Goal: Task Accomplishment & Management: Manage account settings

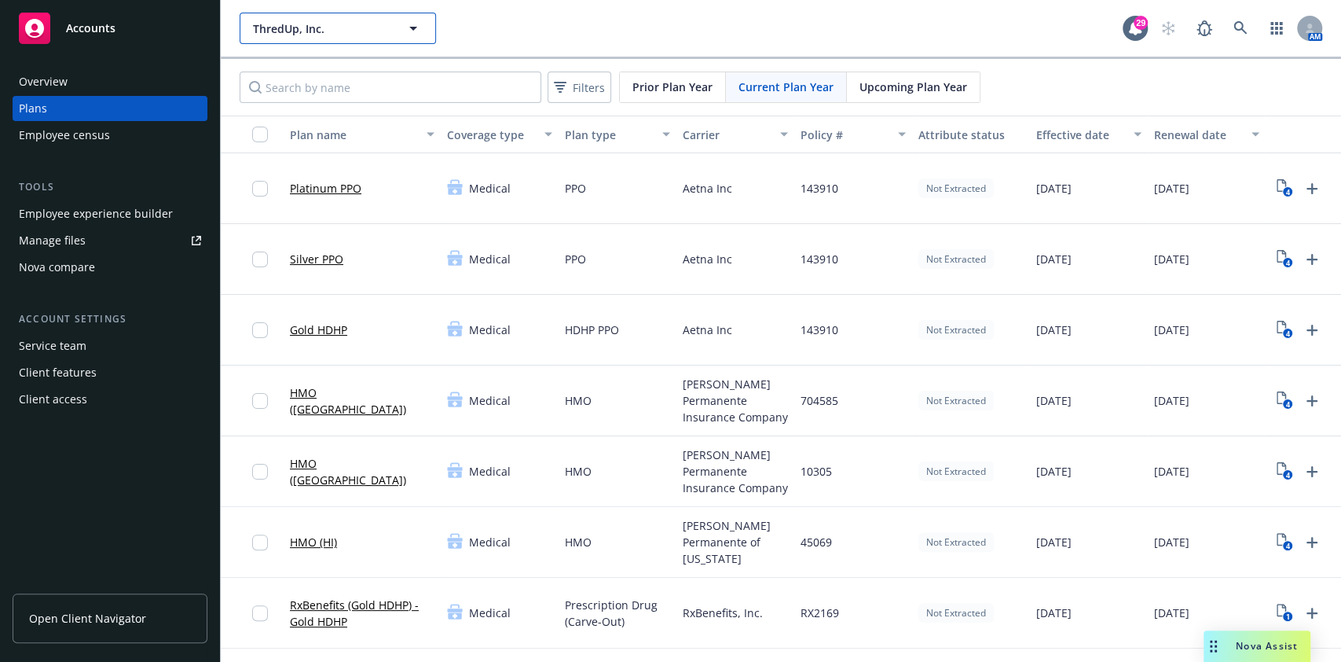
click at [335, 16] on button "ThredUp, Inc." at bounding box center [338, 28] width 196 height 31
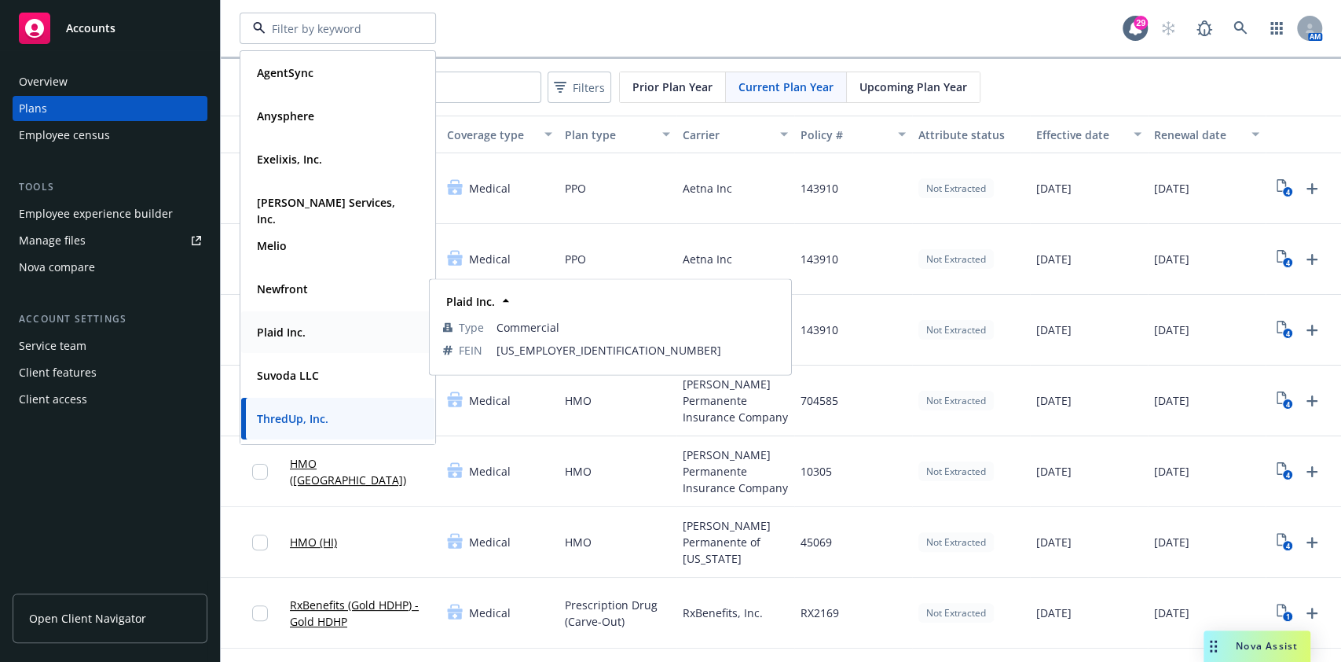
click at [288, 324] on strong "Plaid Inc." at bounding box center [281, 331] width 49 height 15
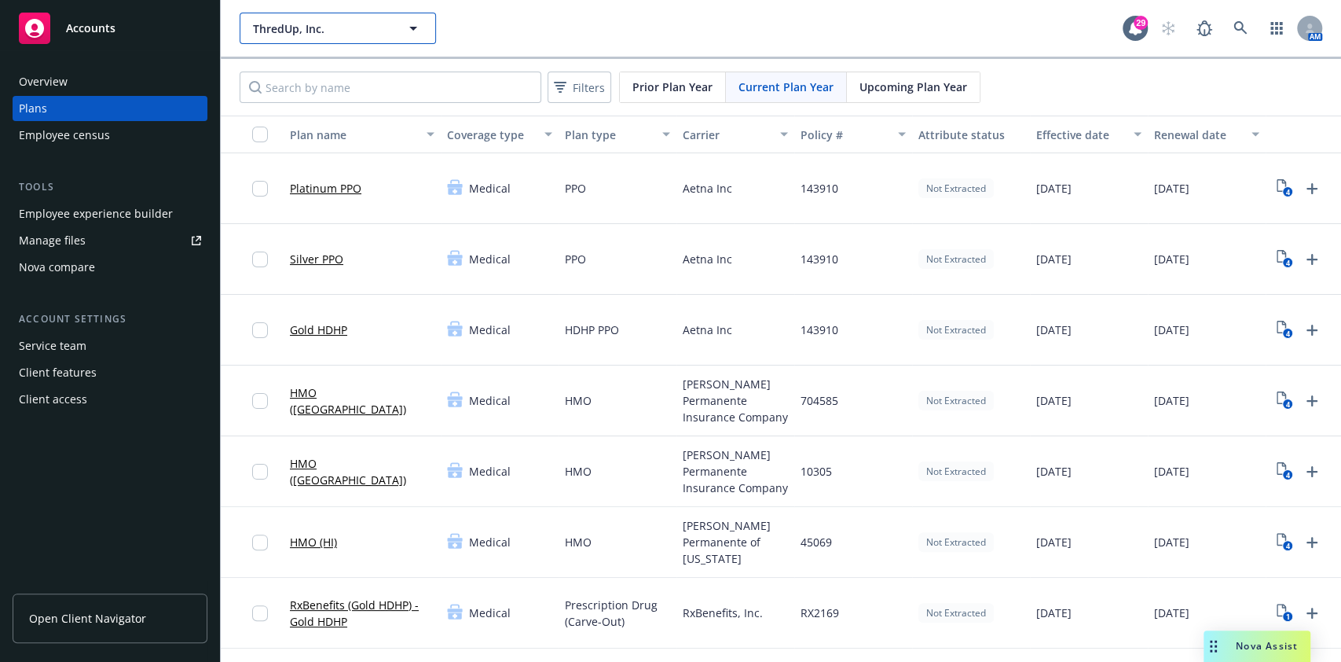
click at [299, 30] on span "ThredUp, Inc." at bounding box center [321, 28] width 136 height 16
type input "ThredUp, Inc."
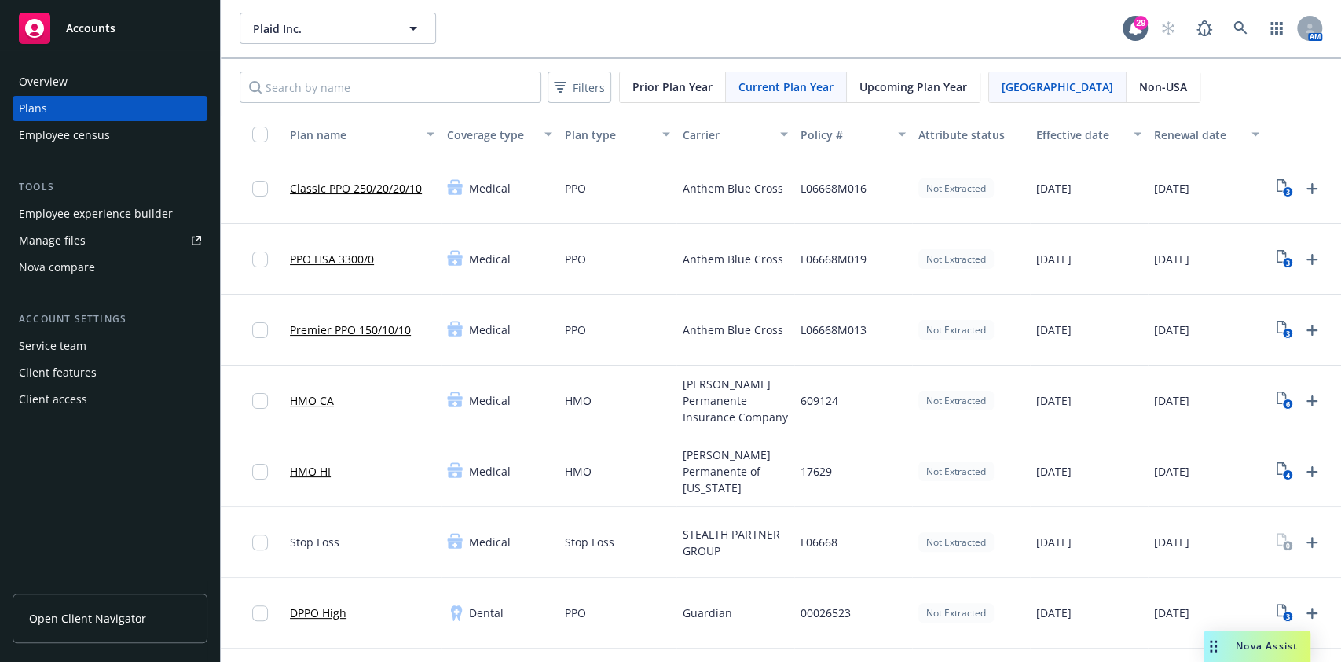
click at [108, 217] on div "Employee experience builder" at bounding box center [96, 213] width 154 height 25
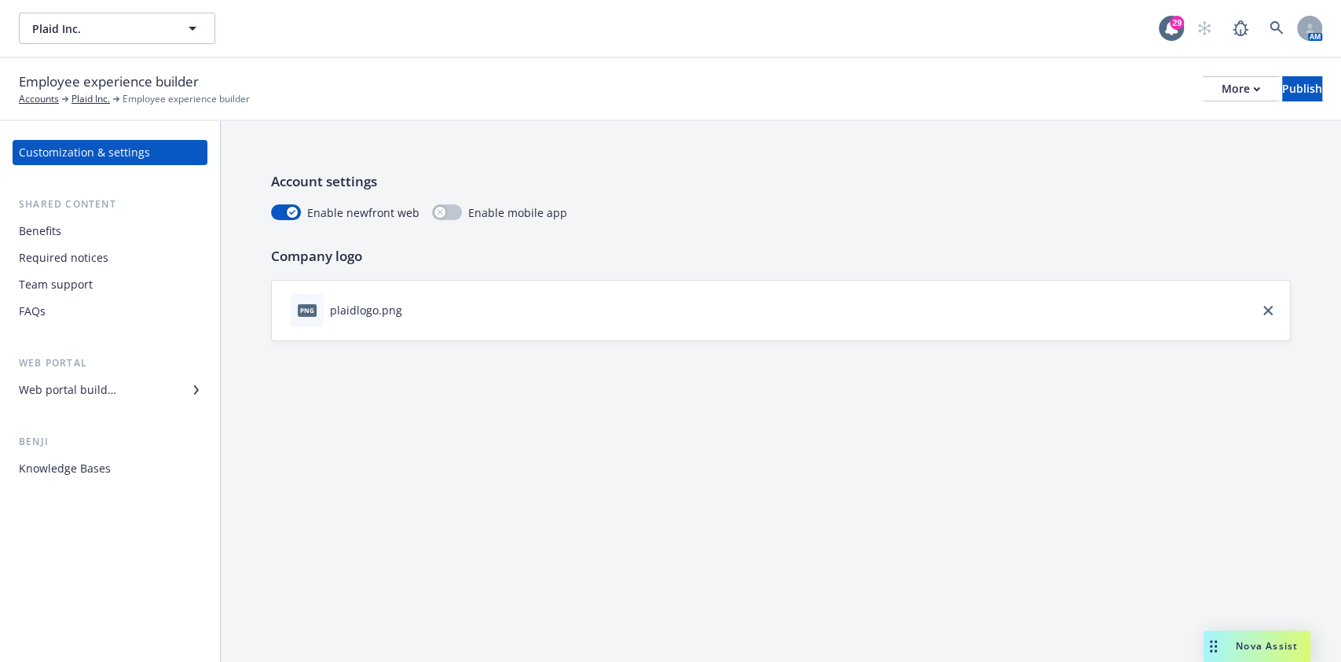
click at [57, 383] on div "Web portal builder" at bounding box center [67, 389] width 97 height 25
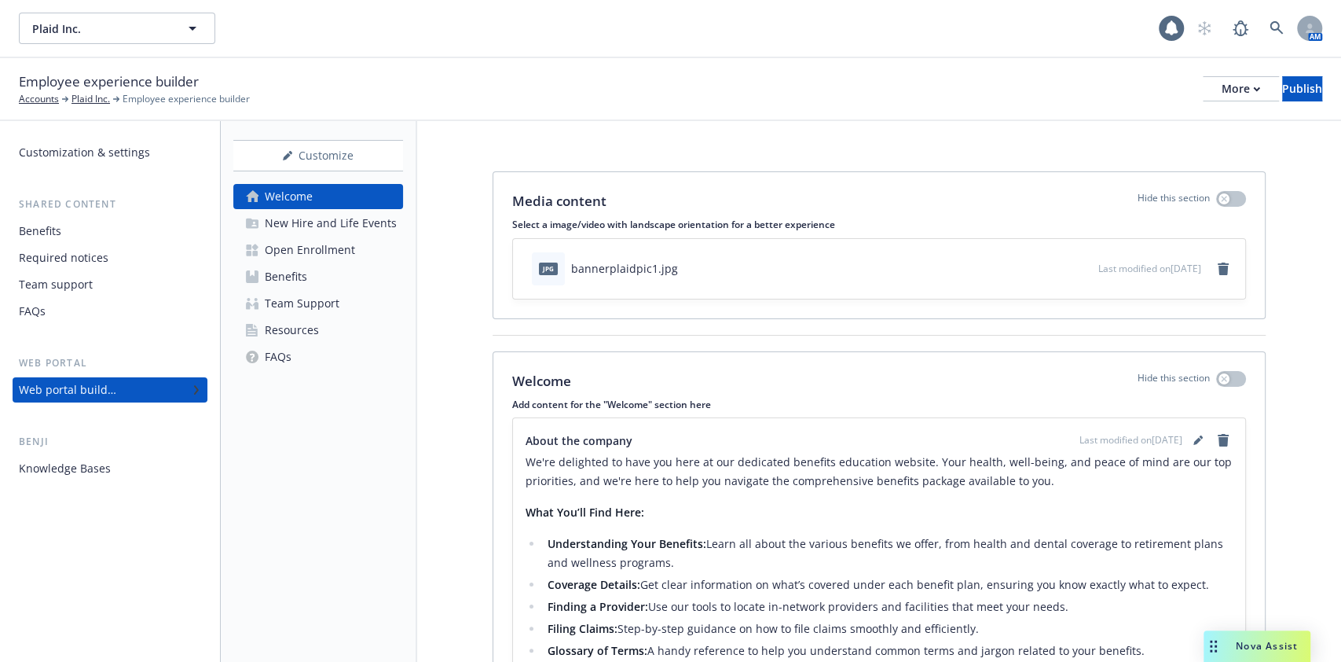
click at [326, 245] on div "Open Enrollment" at bounding box center [310, 249] width 90 height 25
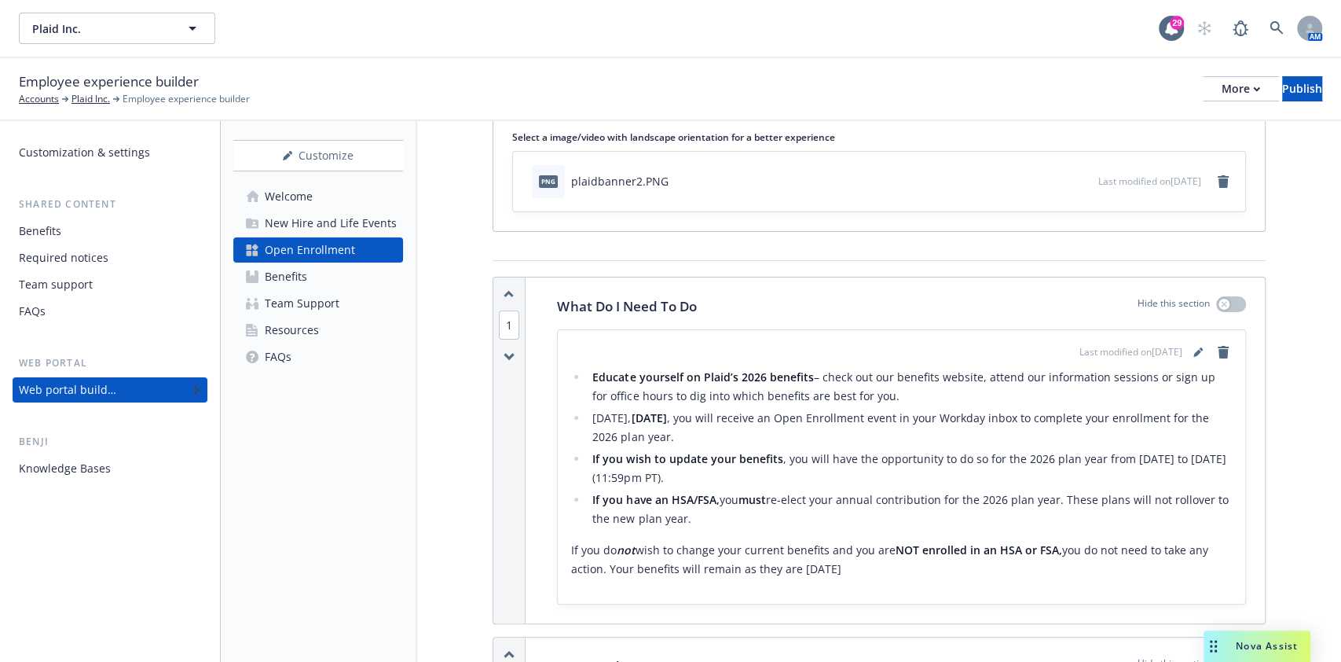
scroll to position [104, 0]
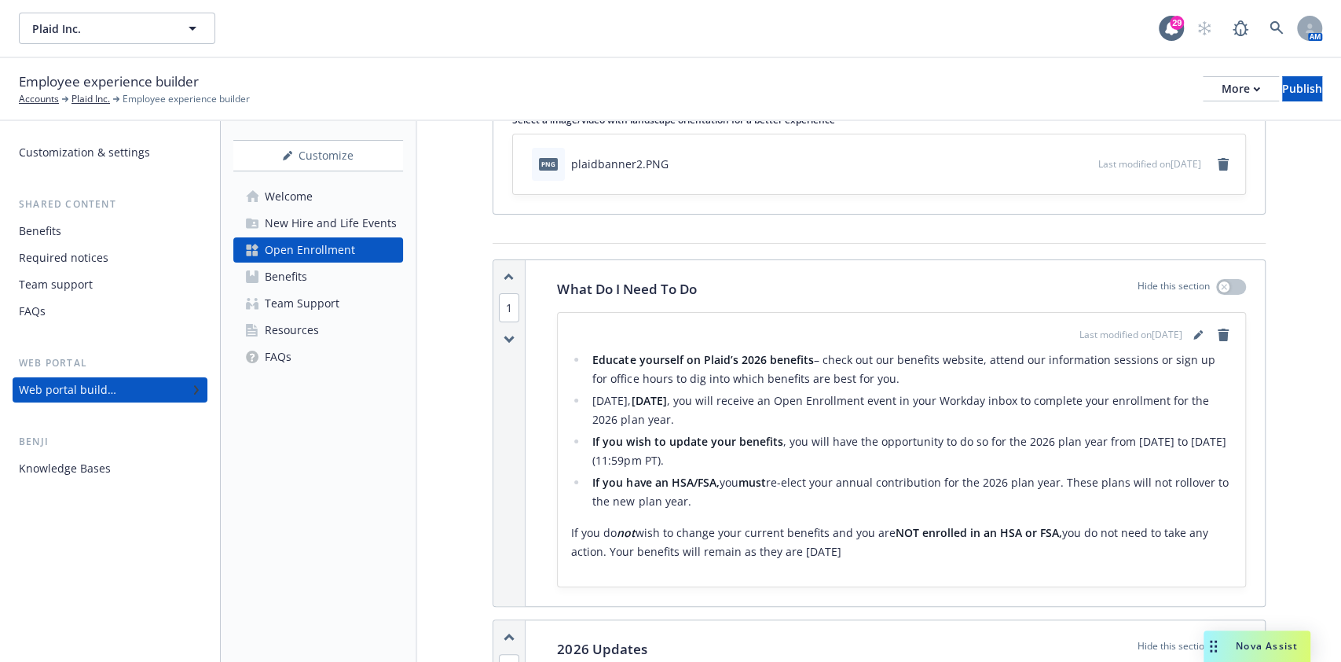
click at [838, 550] on p "If you do not wish to change your current benefits and you are NOT enrolled in …" at bounding box center [901, 542] width 662 height 38
click at [836, 548] on p "If you do not wish to change your current benefits and you are NOT enrolled in …" at bounding box center [901, 542] width 662 height 38
click at [1193, 332] on icon "editPencil" at bounding box center [1197, 334] width 9 height 9
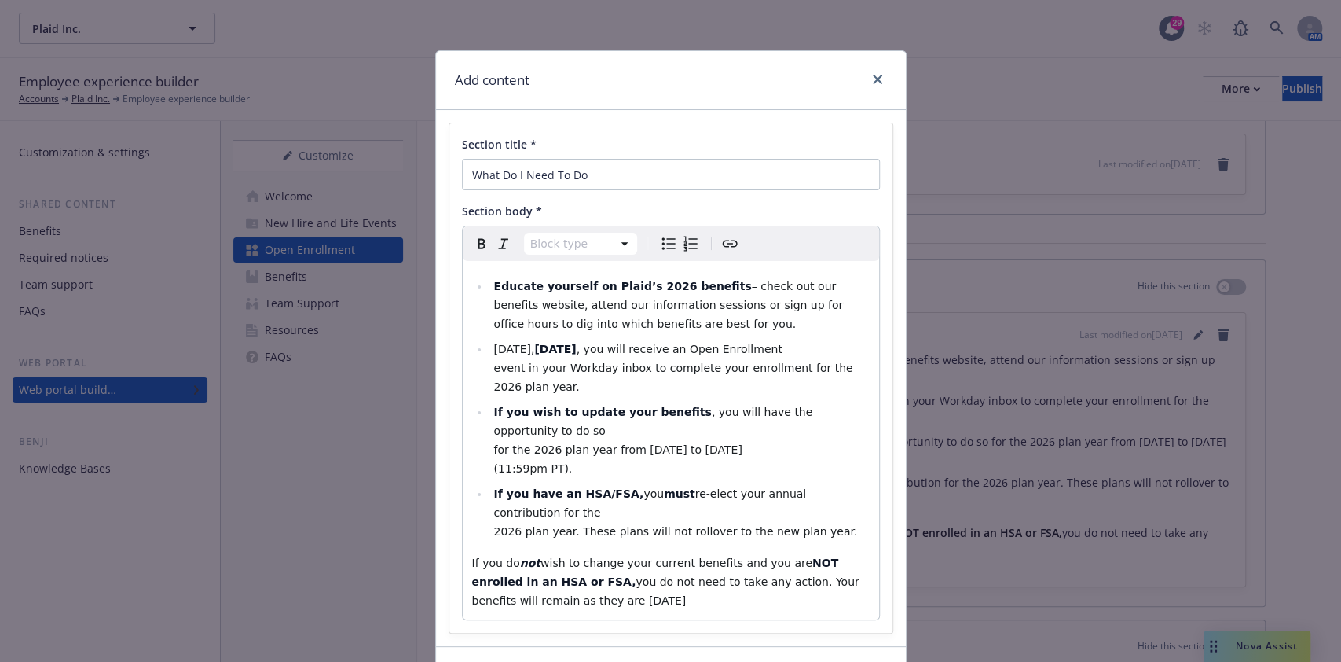
scroll to position [86, 0]
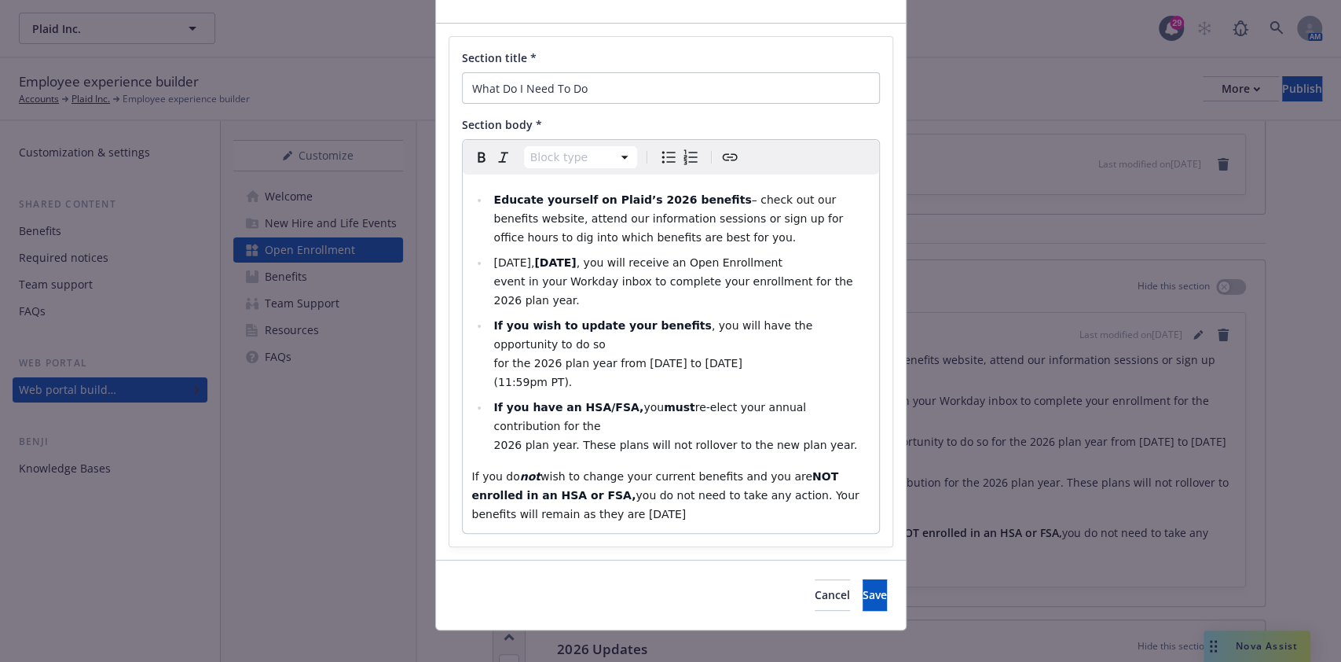
click at [566, 500] on p "If you do not wish to change your current benefits and you are NOT enrolled in …" at bounding box center [671, 495] width 398 height 57
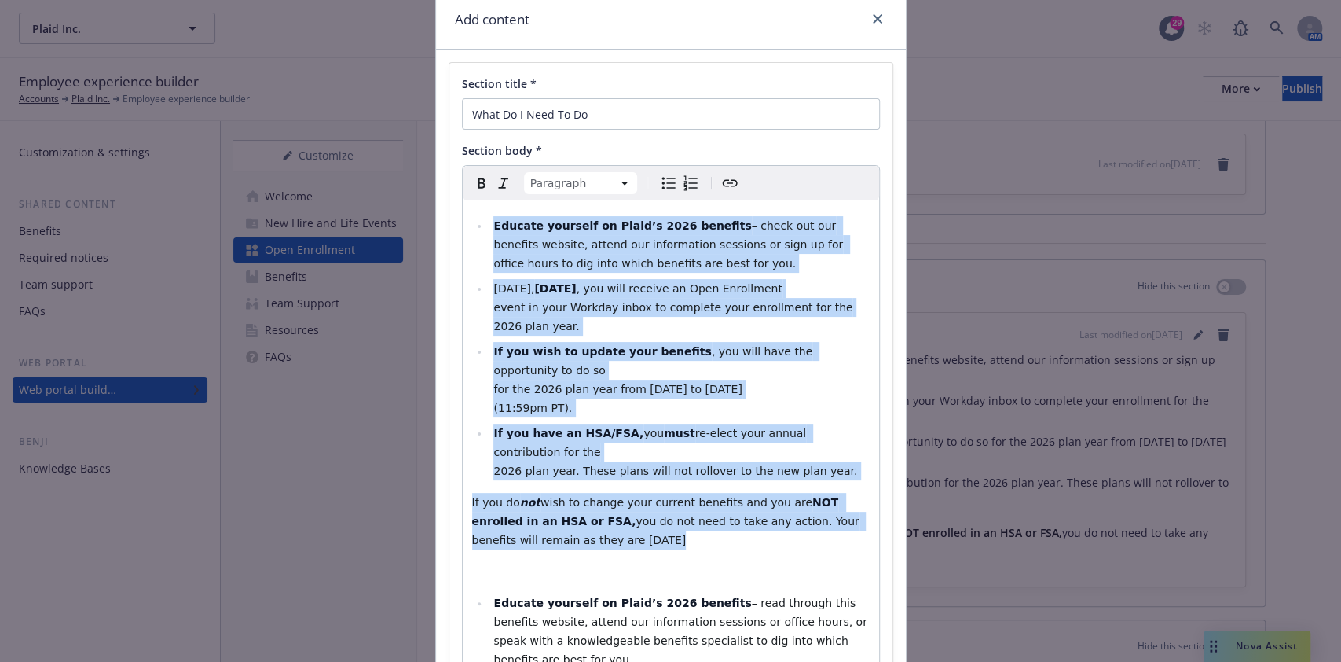
scroll to position [0, 0]
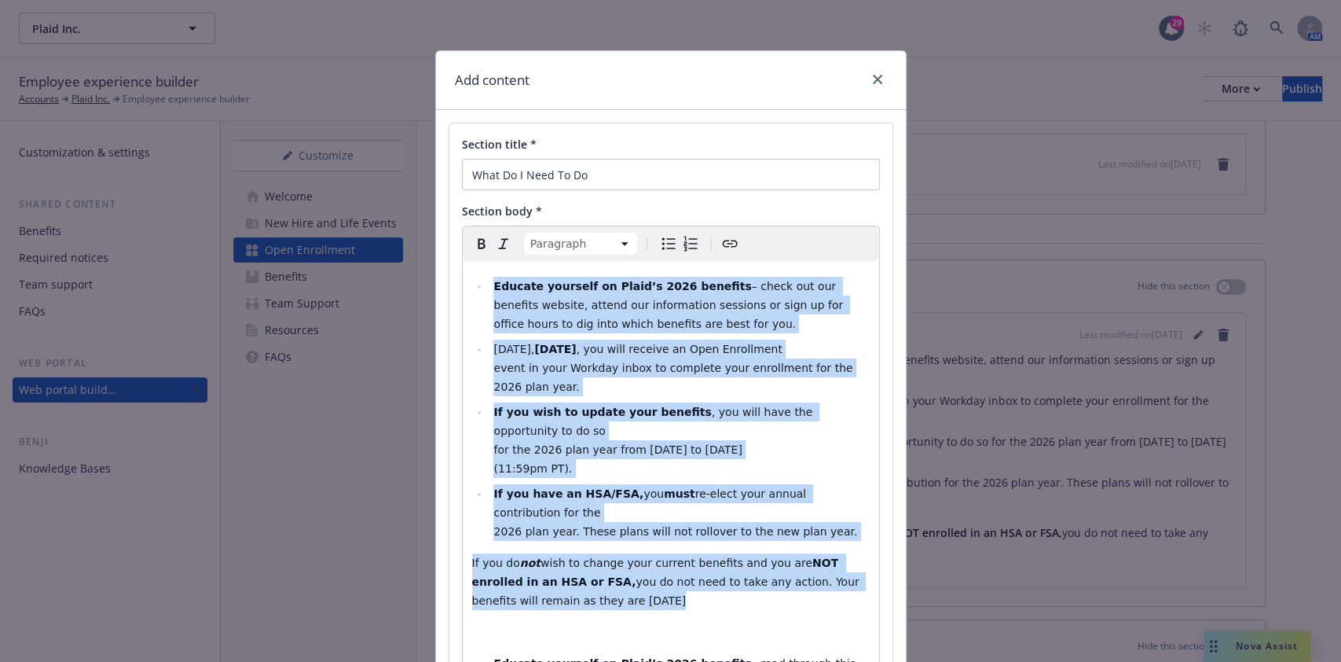
drag, startPoint x: 554, startPoint y: 239, endPoint x: 467, endPoint y: 259, distance: 89.6
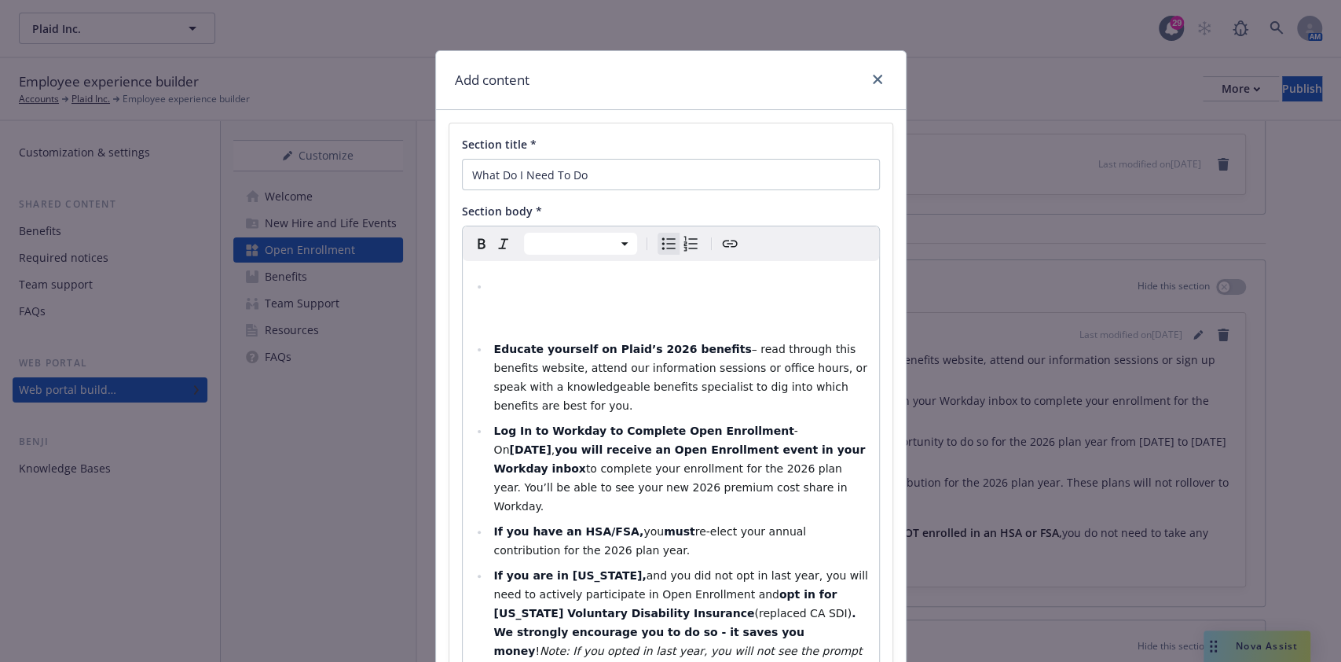
select select "paragraph"
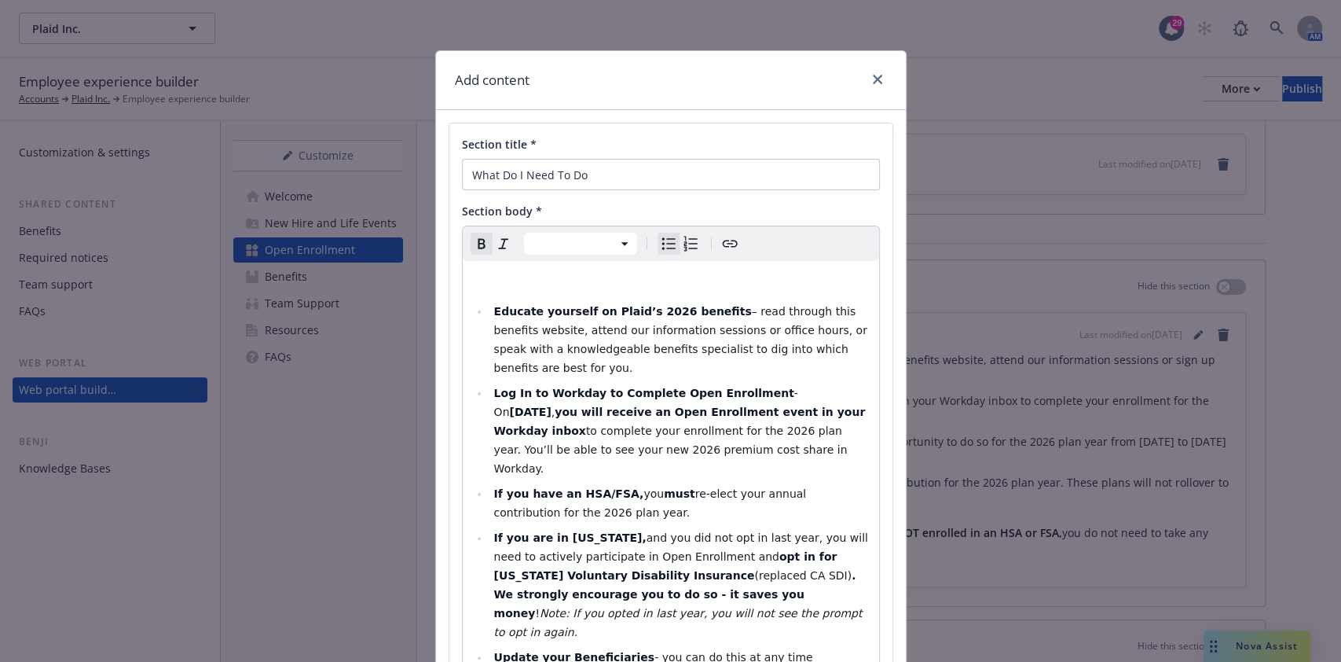
select select "paragraph"
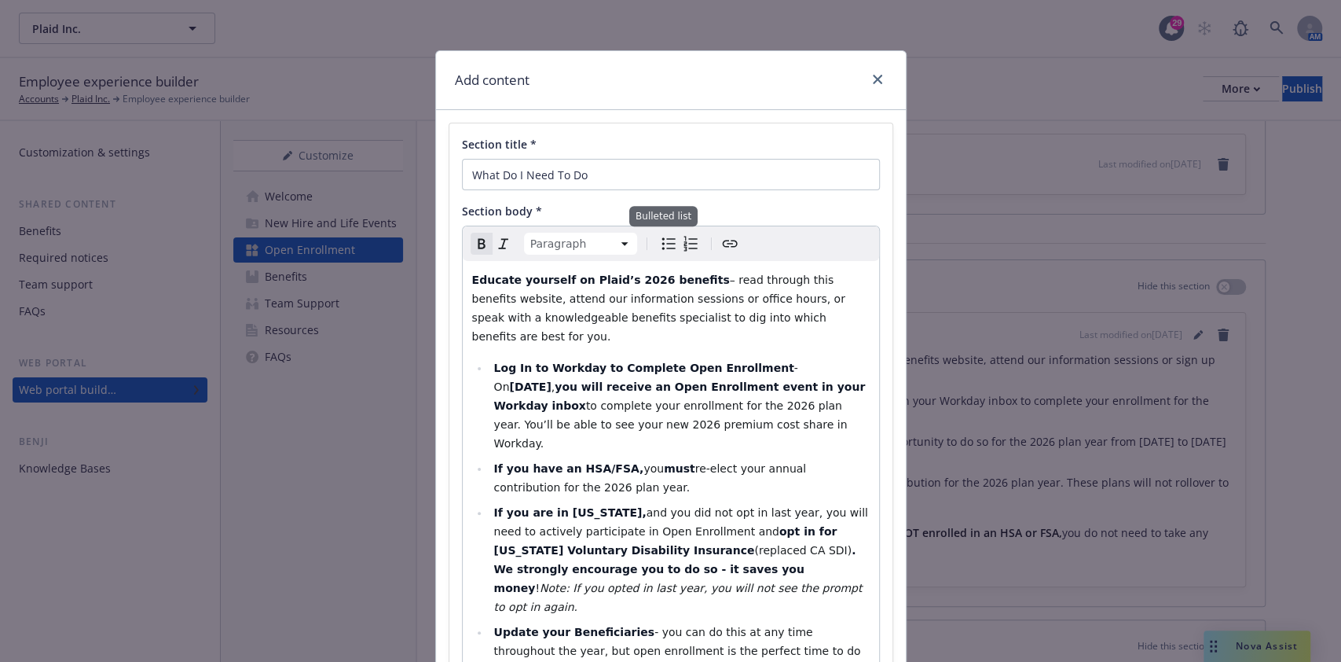
click at [663, 242] on icon "Bulleted list" at bounding box center [668, 243] width 19 height 19
select select
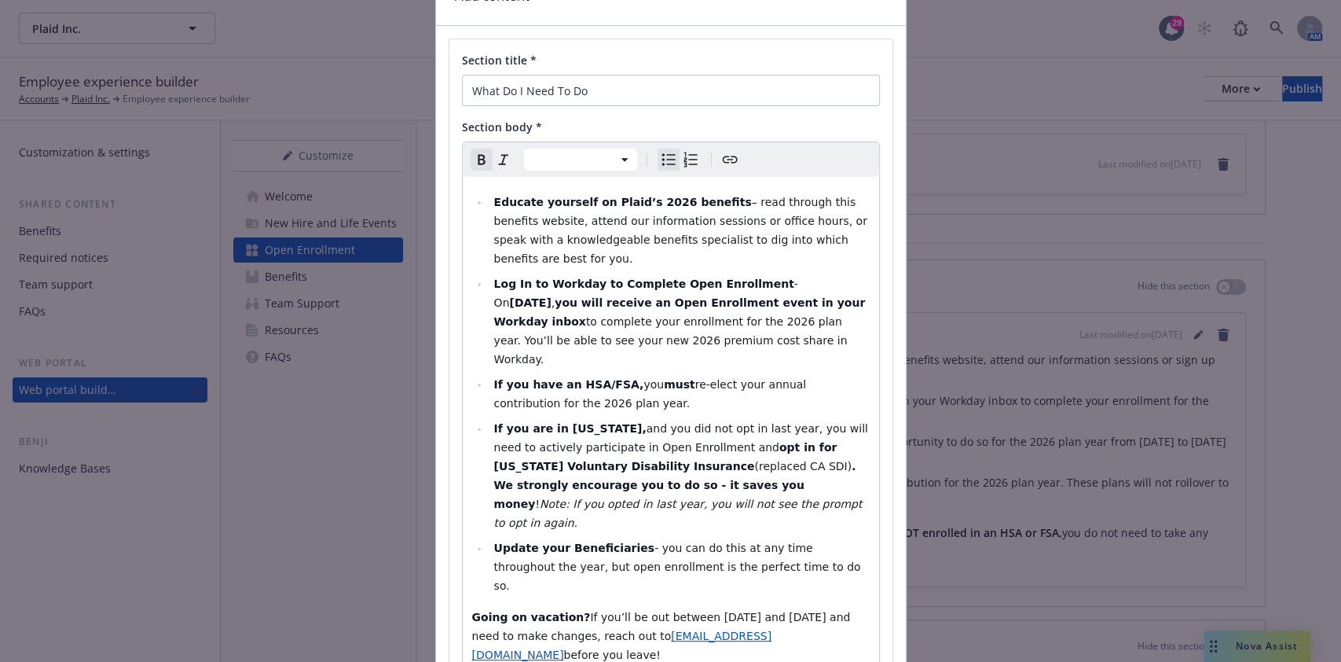
scroll to position [149, 0]
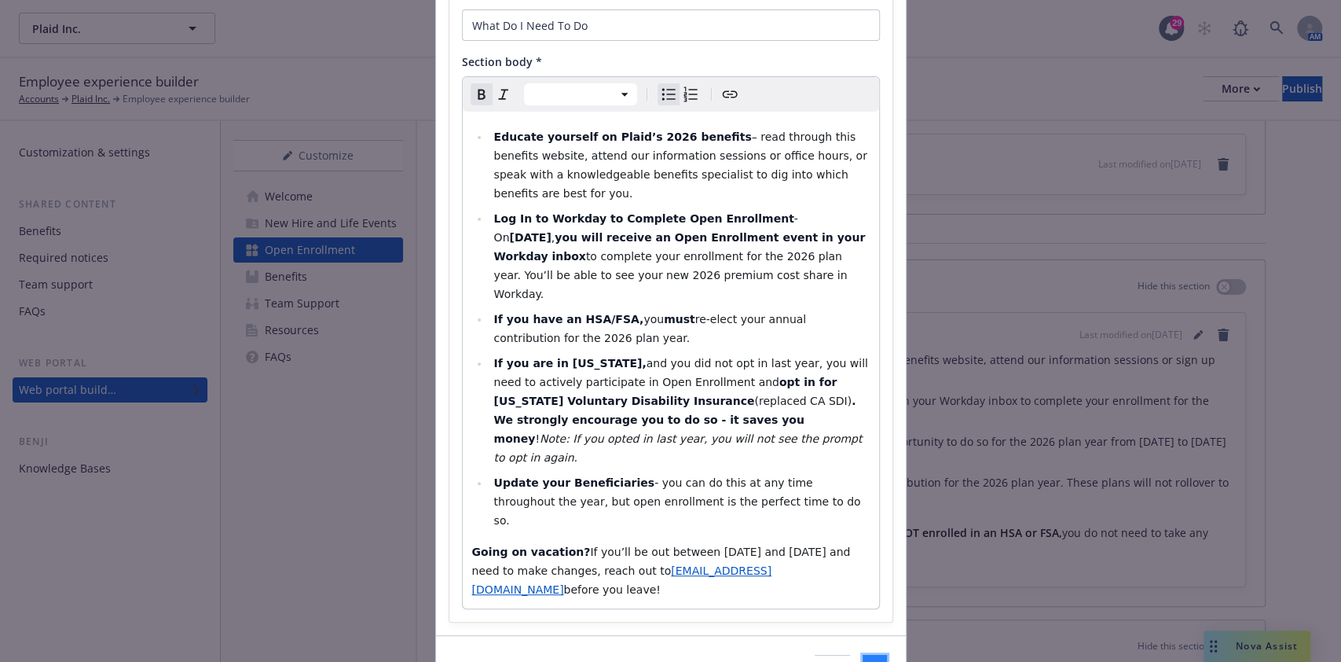
click at [863, 661] on span "Save" at bounding box center [875, 669] width 24 height 15
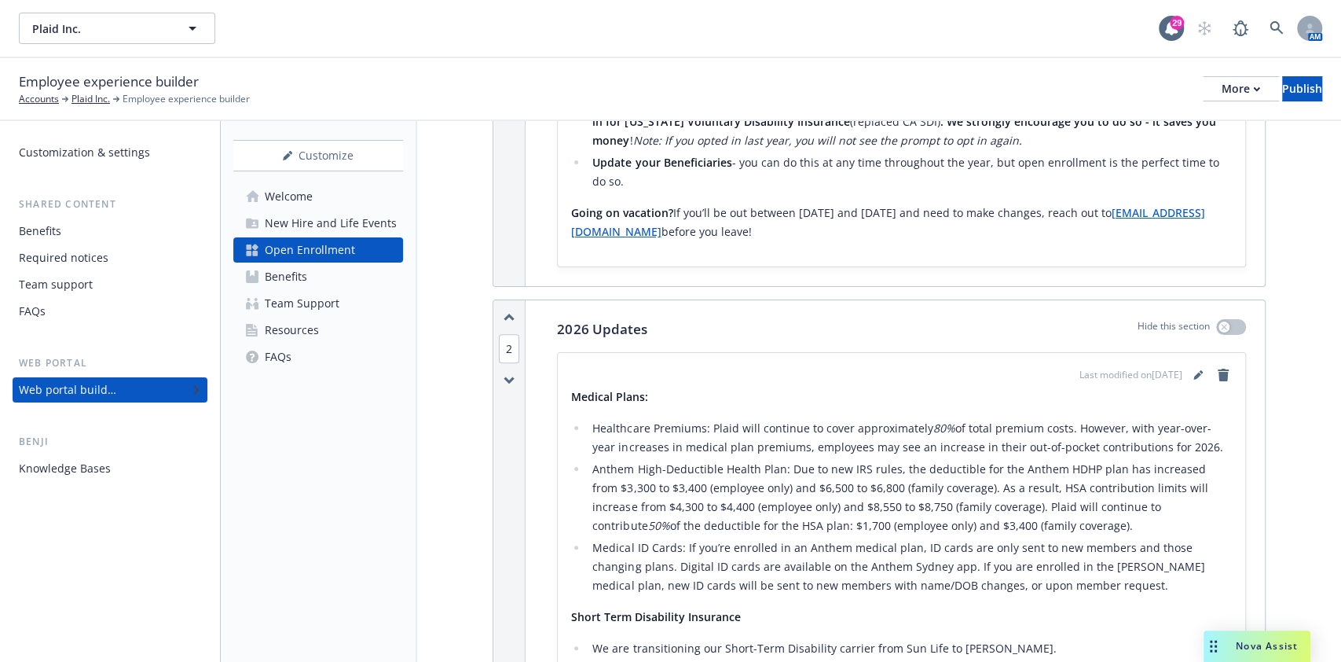
scroll to position [523, 0]
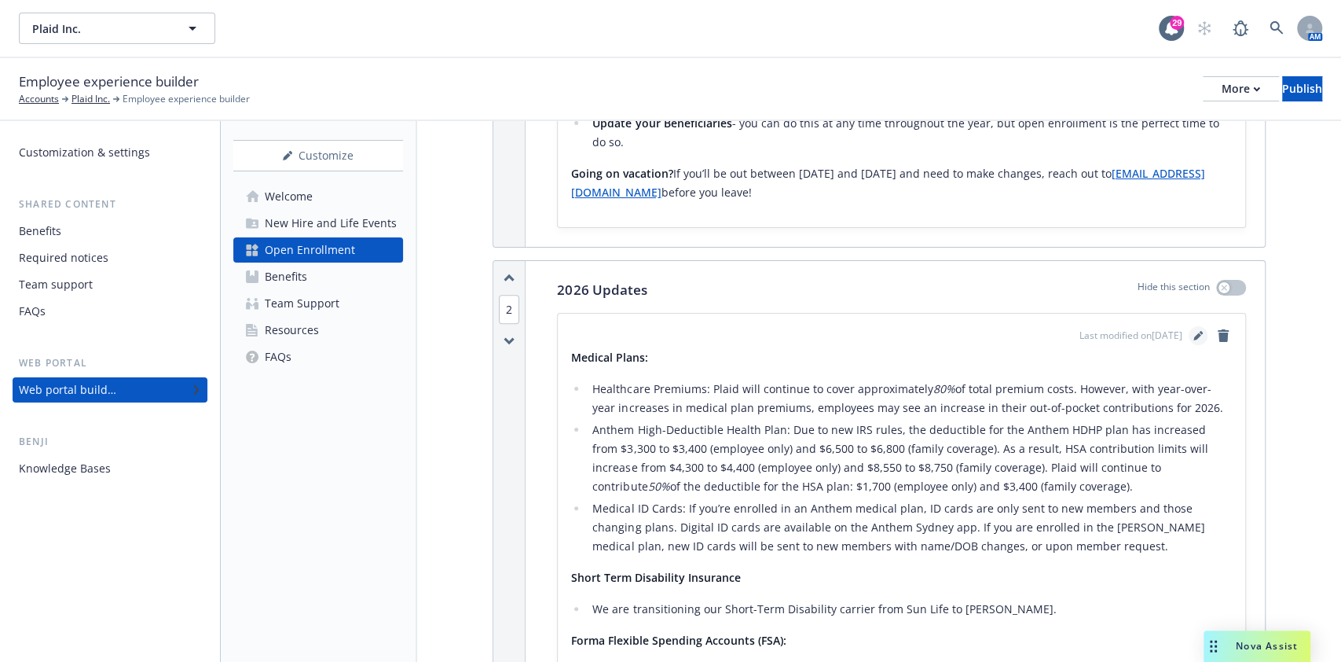
click at [1193, 333] on icon "editPencil" at bounding box center [1197, 335] width 9 height 9
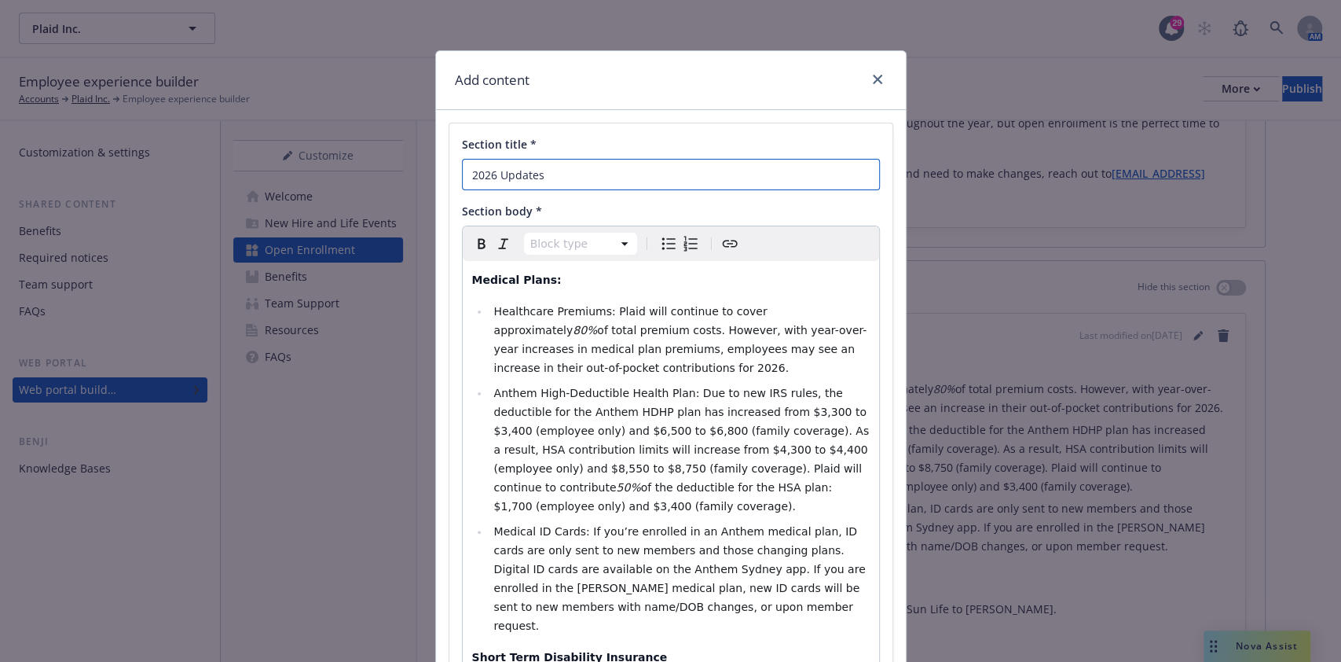
click at [557, 174] on input "2026 Updates" at bounding box center [671, 174] width 418 height 31
type input "What's Changing in 2026"
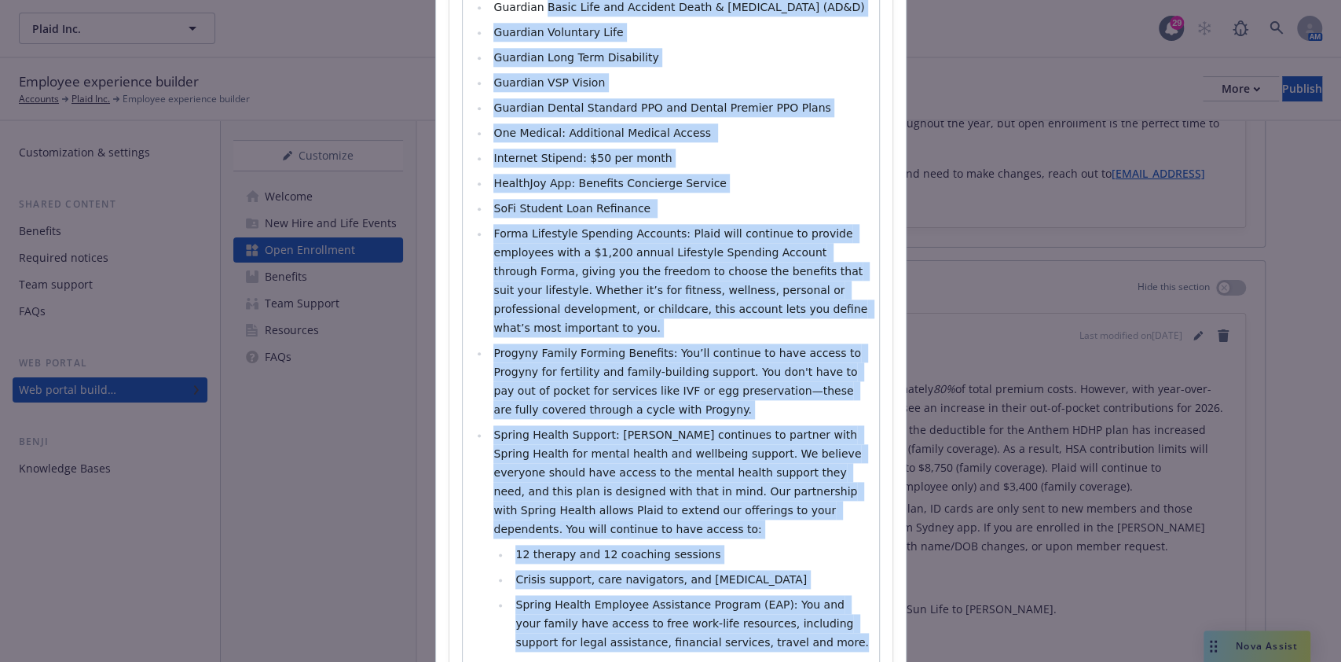
scroll to position [1041, 0]
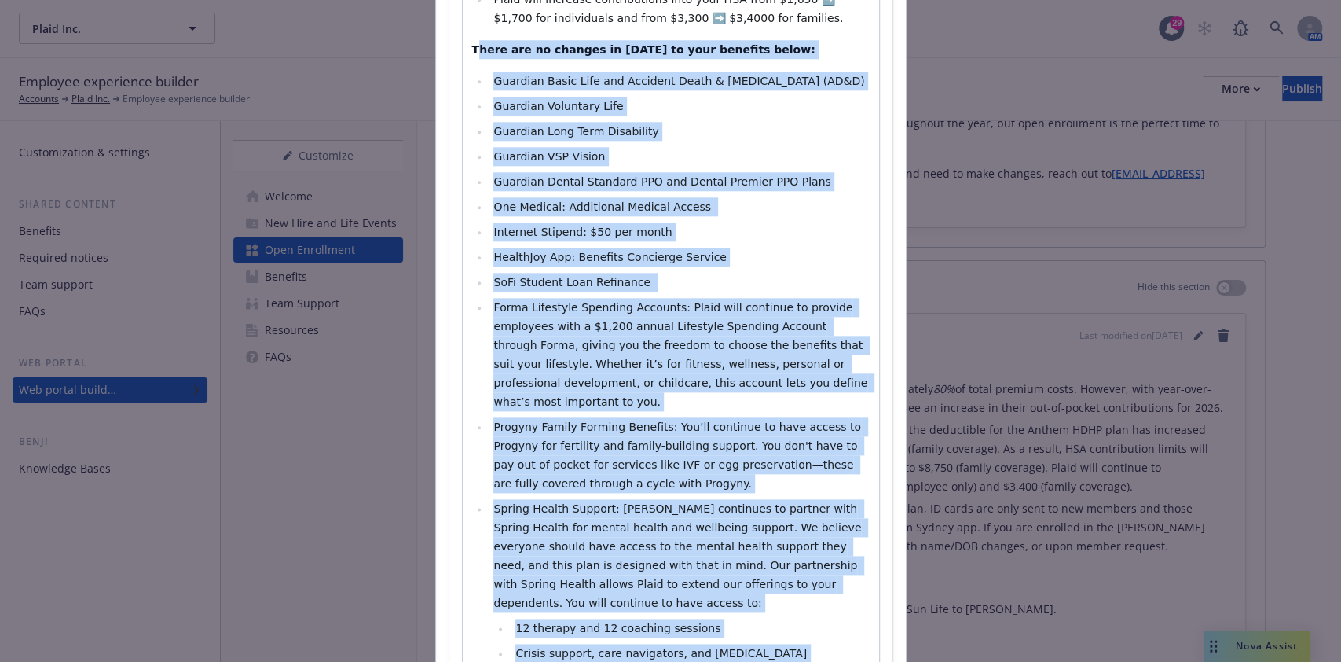
drag, startPoint x: 609, startPoint y: 396, endPoint x: 470, endPoint y: 16, distance: 404.1
select select "paragraph"
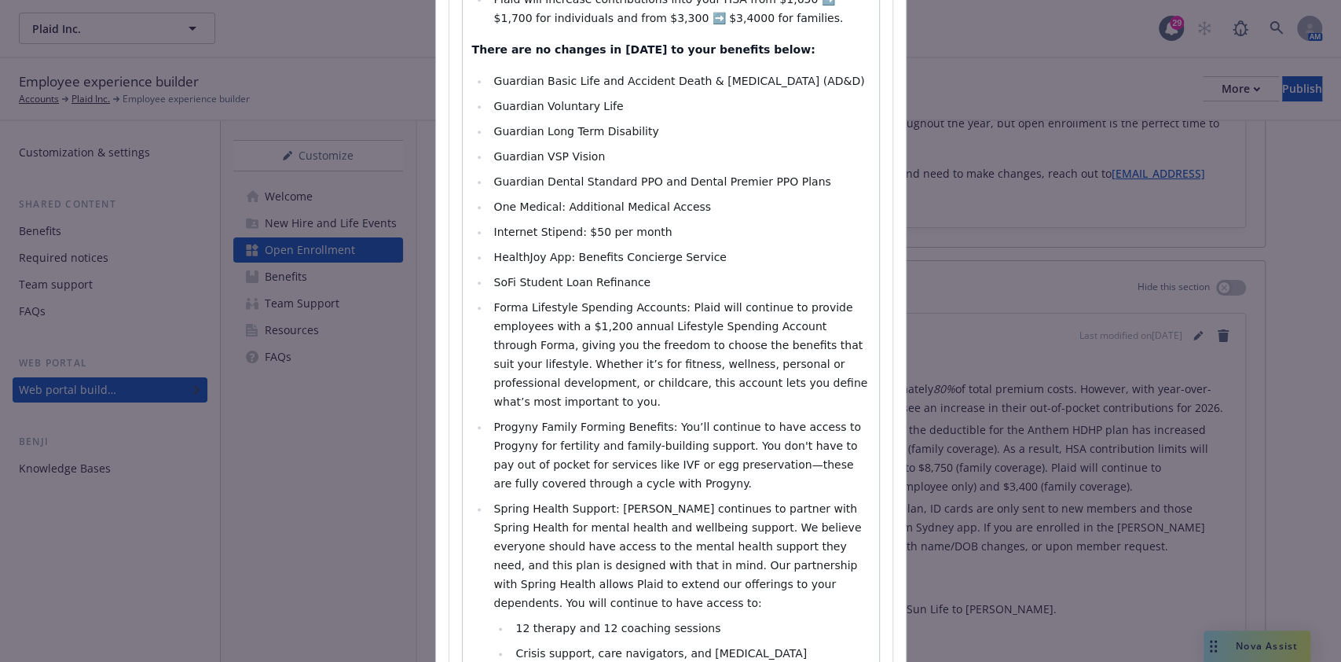
scroll to position [621, 0]
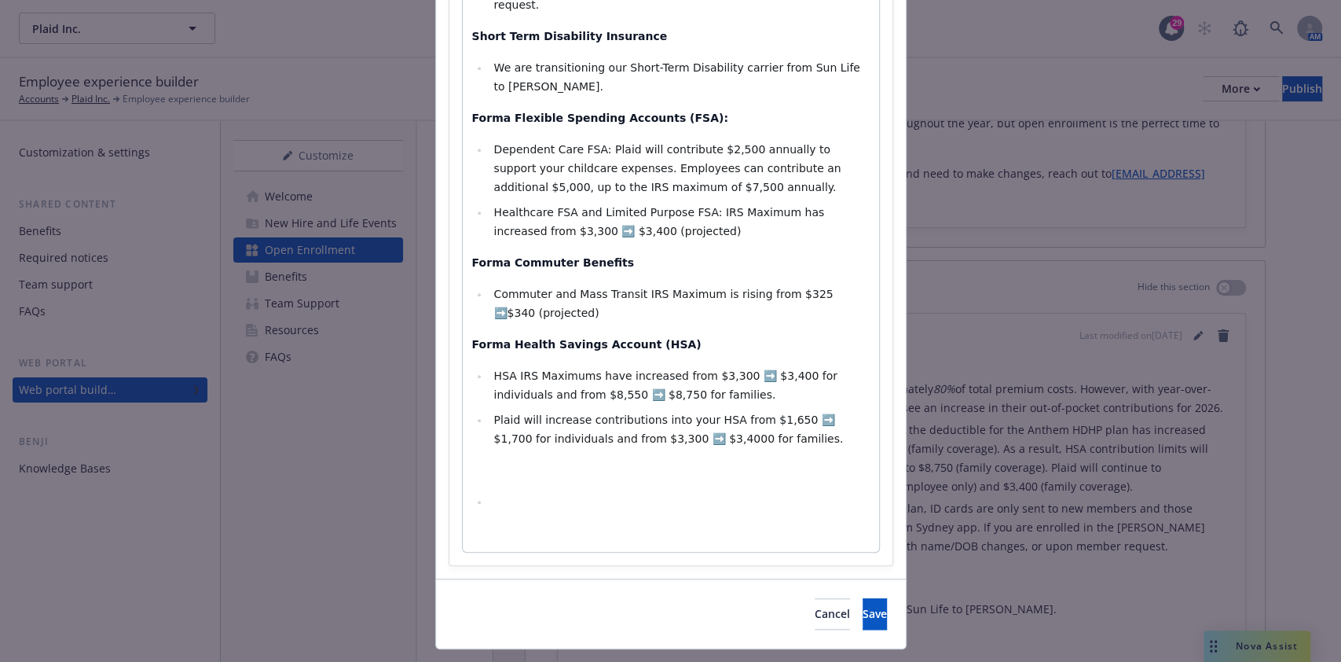
click at [795, 460] on p "editable markdown" at bounding box center [671, 469] width 398 height 19
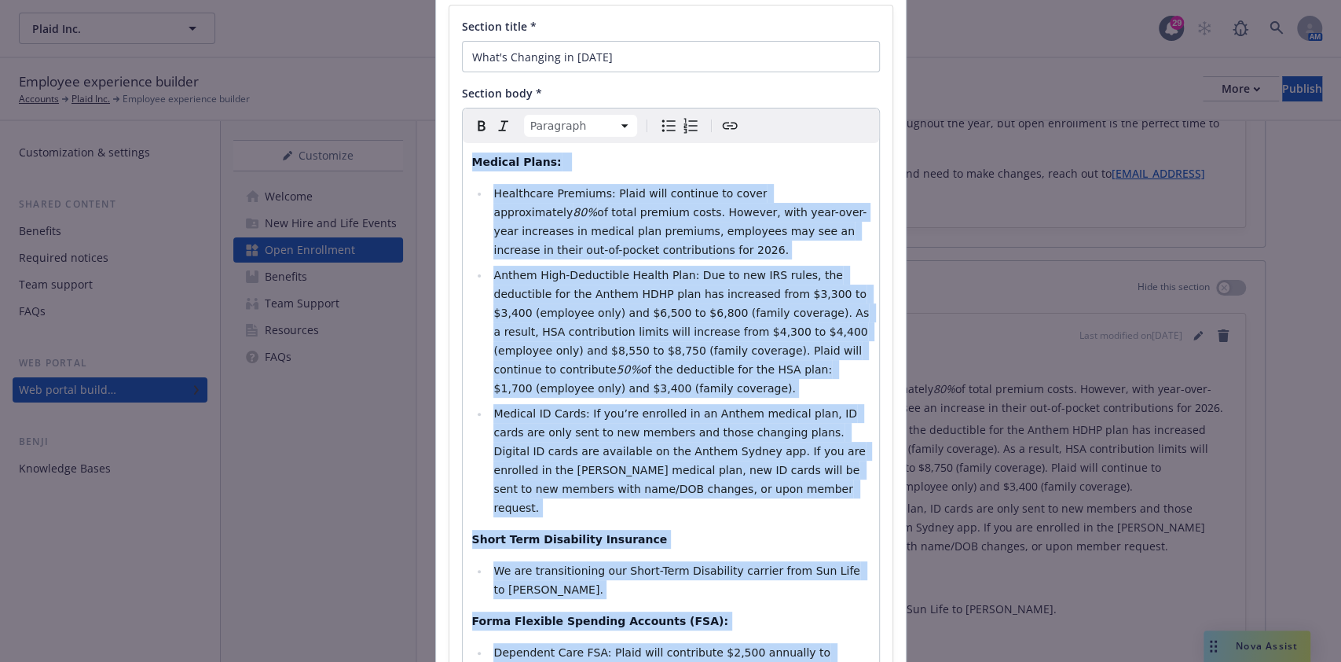
scroll to position [0, 0]
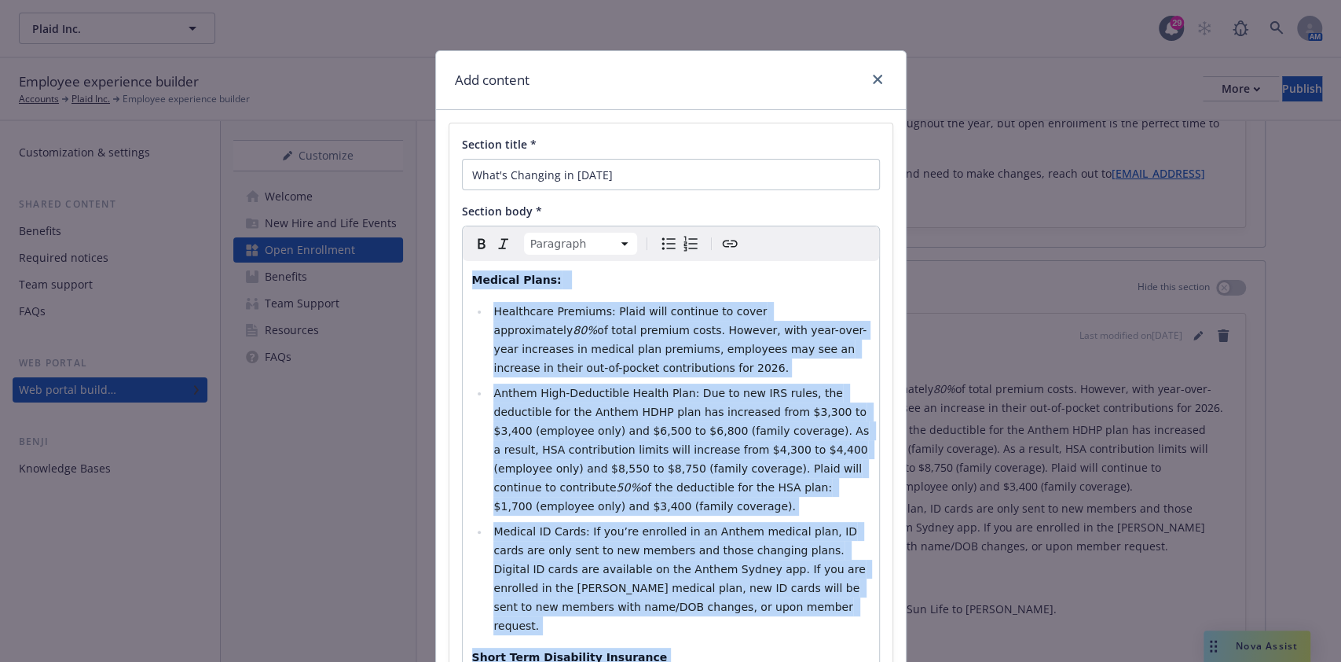
drag, startPoint x: 774, startPoint y: 411, endPoint x: 398, endPoint y: 254, distance: 407.1
click at [398, 254] on div "Add content Section title * What's Changing in 2026 Section body * Paragraph Pa…" at bounding box center [670, 331] width 1341 height 662
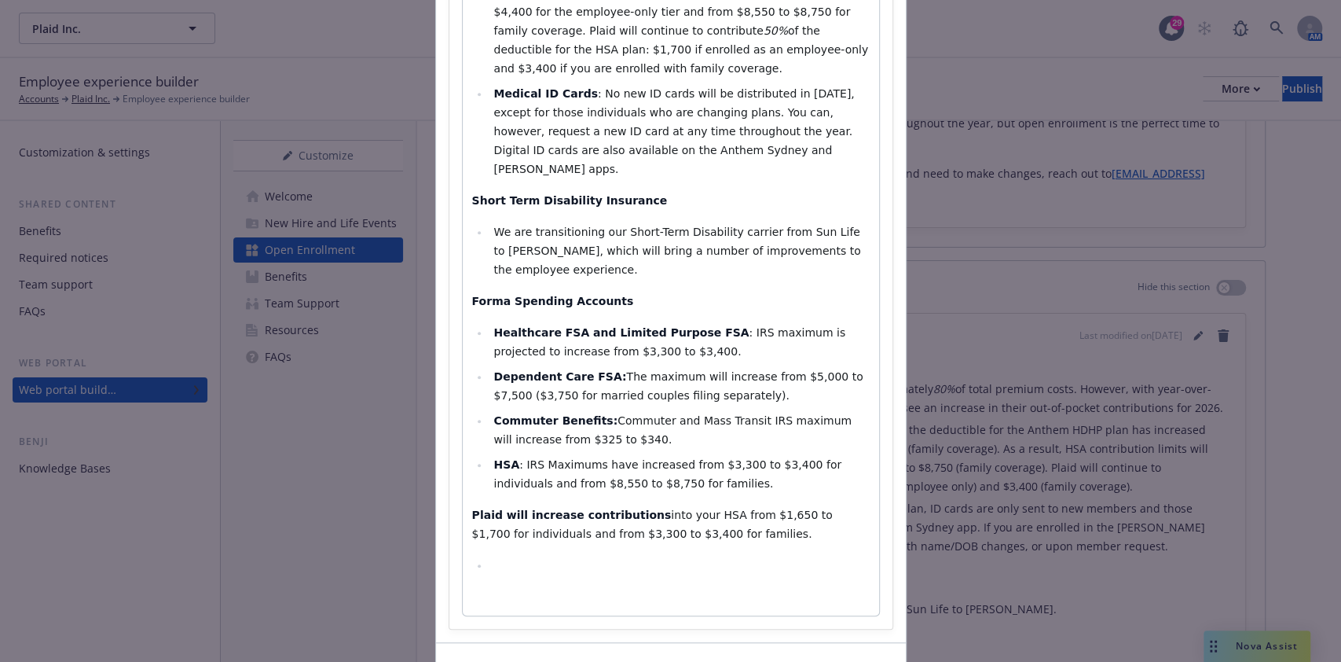
scroll to position [564, 0]
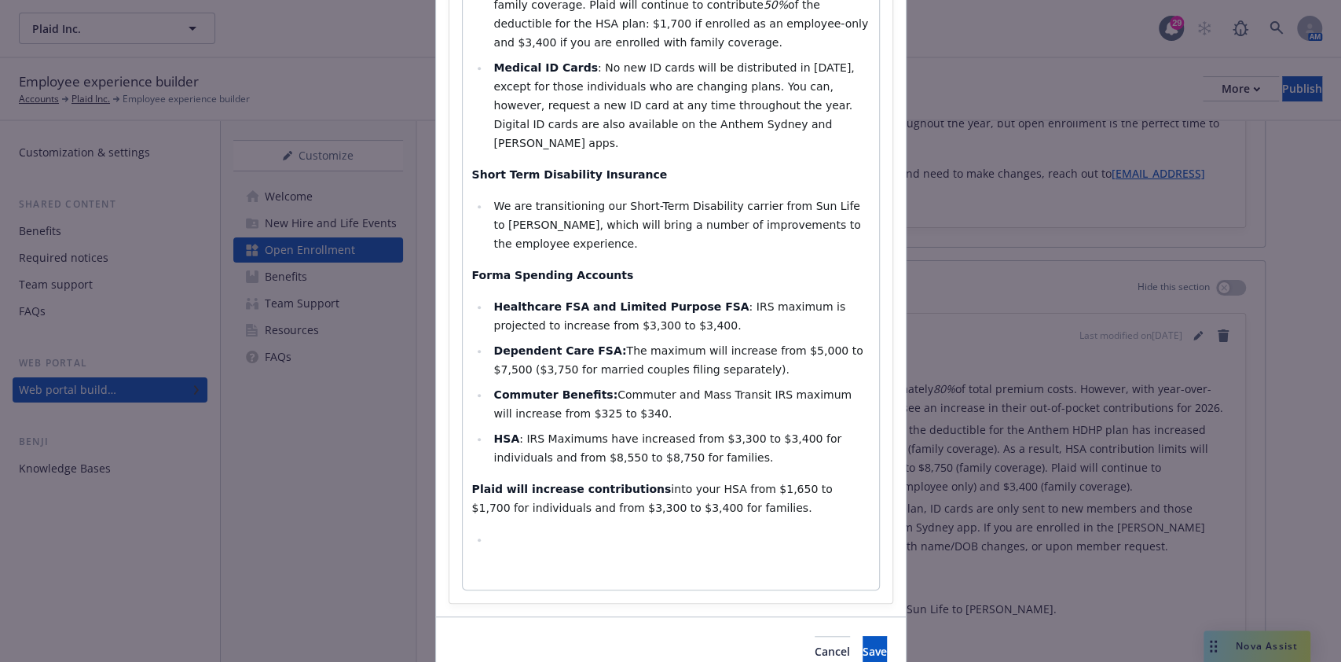
click at [673, 473] on div "Your Monthly Premium Cost Share Anthem Medical and Guardian Dental plans : We’r…" at bounding box center [671, 143] width 416 height 892
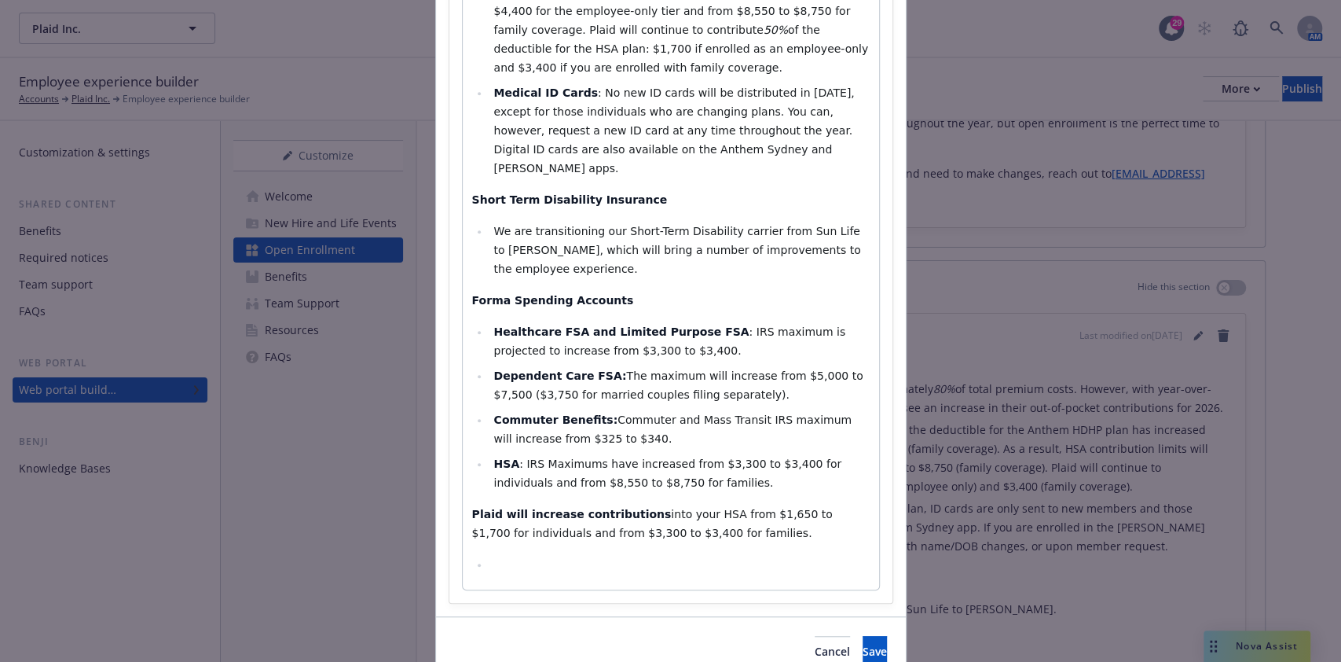
select select "paragraph"
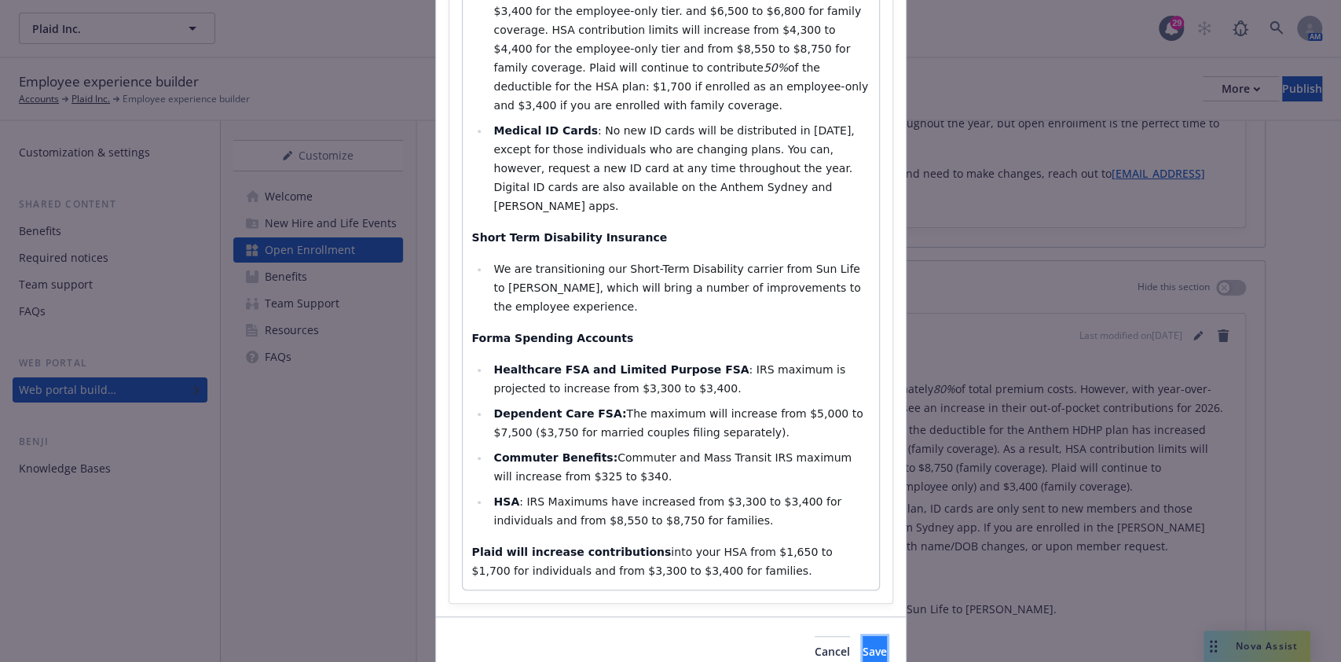
click at [863, 643] on span "Save" at bounding box center [875, 650] width 24 height 15
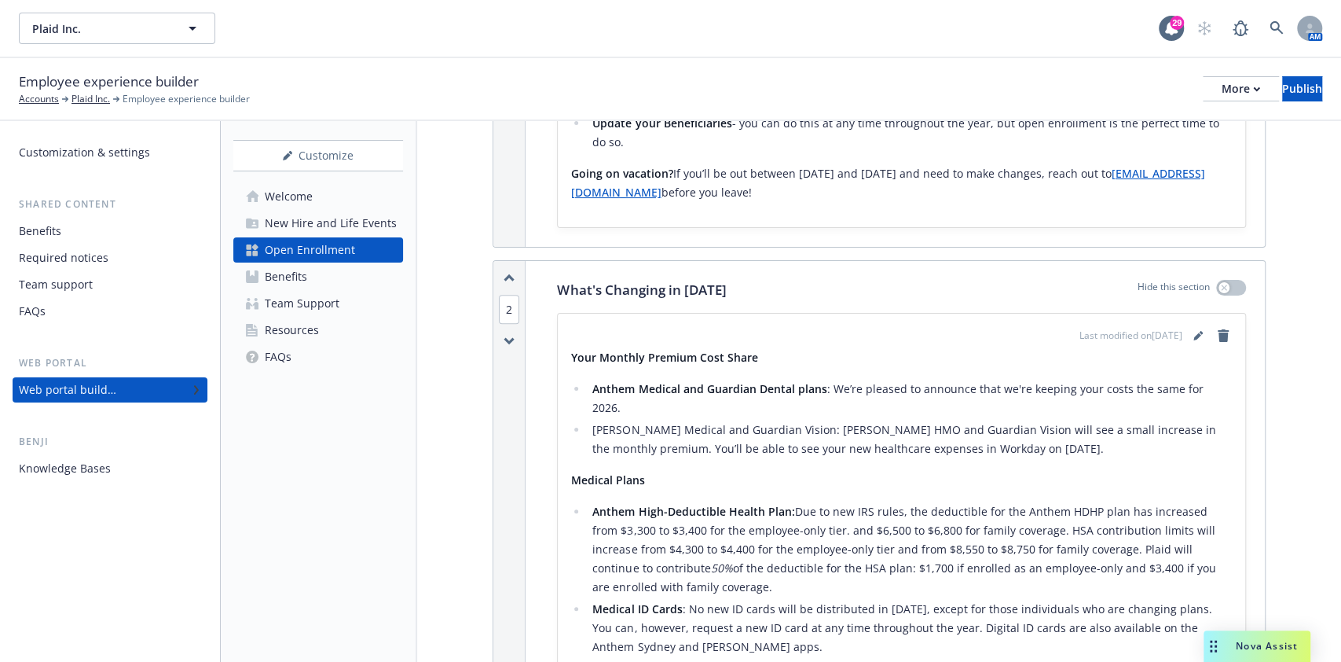
scroll to position [629, 0]
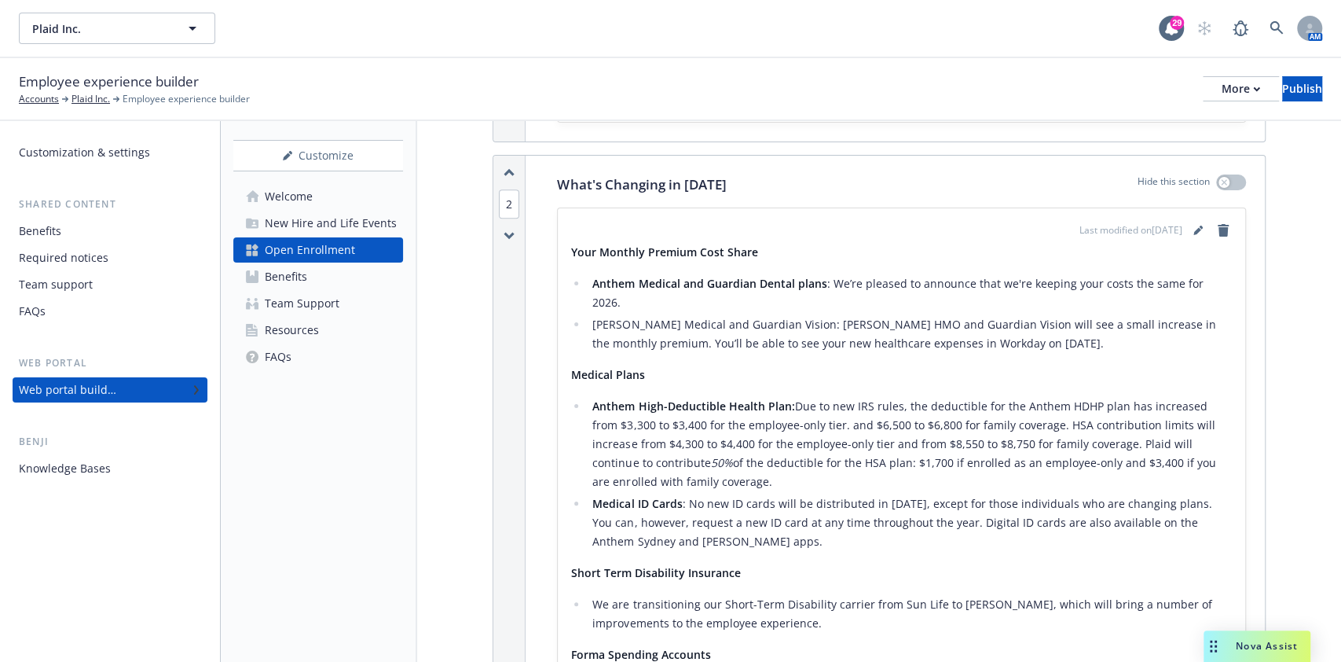
click at [574, 237] on div "Last modified on 10/15/2025" at bounding box center [901, 230] width 662 height 19
click at [570, 249] on strong "Your Monthly Premium Cost Share" at bounding box center [663, 251] width 187 height 15
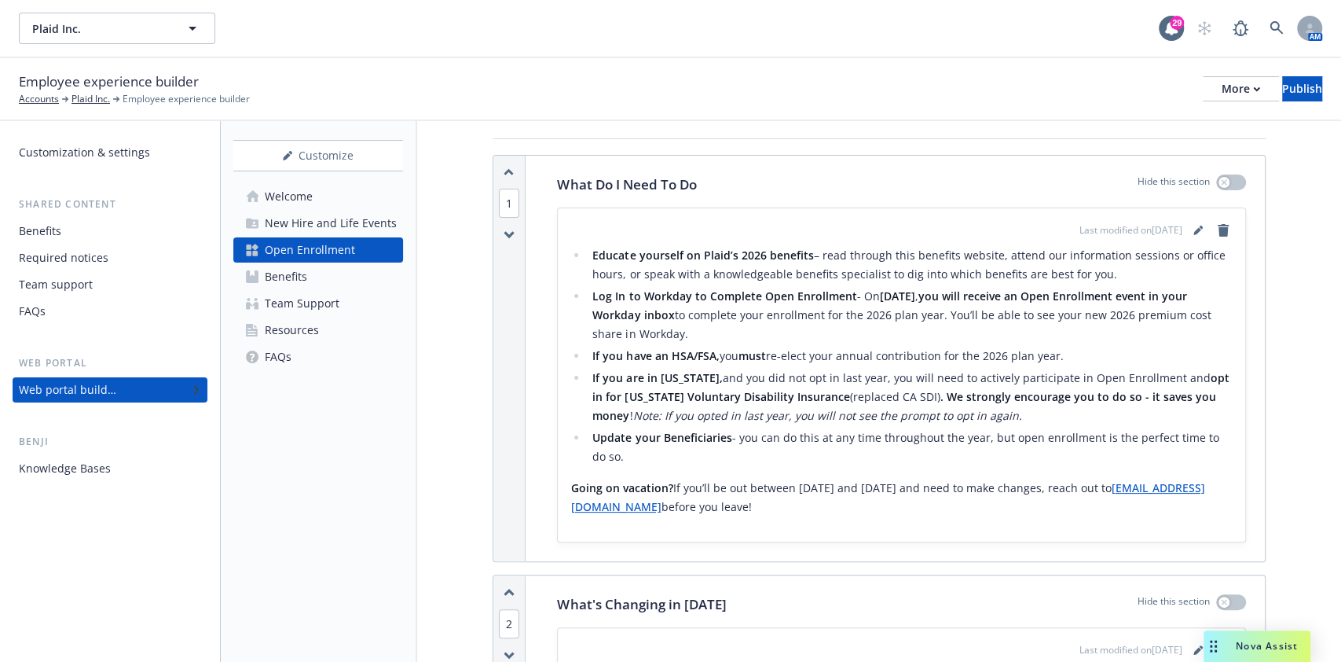
scroll to position [0, 0]
